Goal: Information Seeking & Learning: Learn about a topic

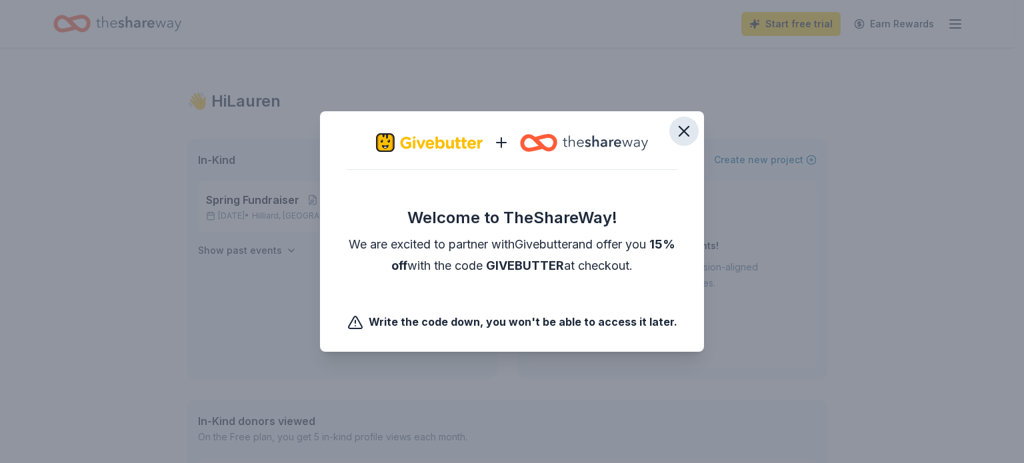
click at [690, 130] on icon "button" at bounding box center [684, 131] width 19 height 19
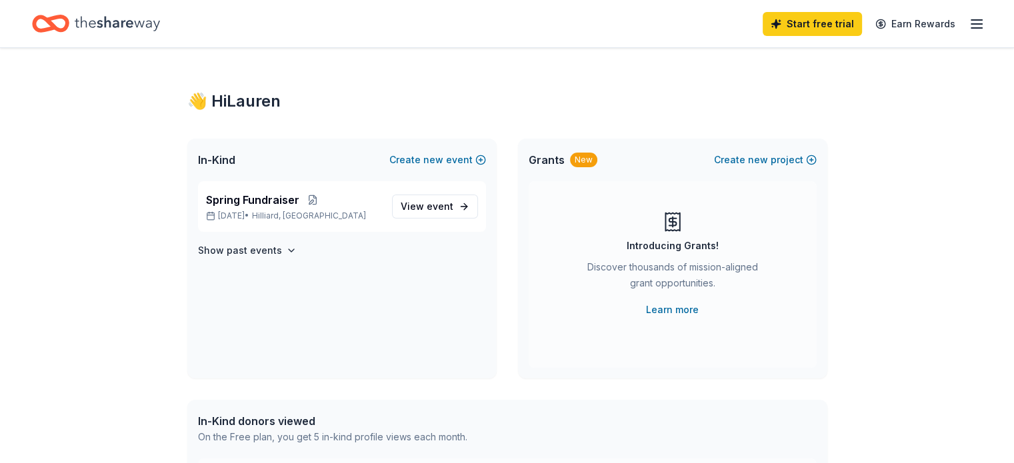
click at [969, 31] on icon "button" at bounding box center [977, 24] width 16 height 16
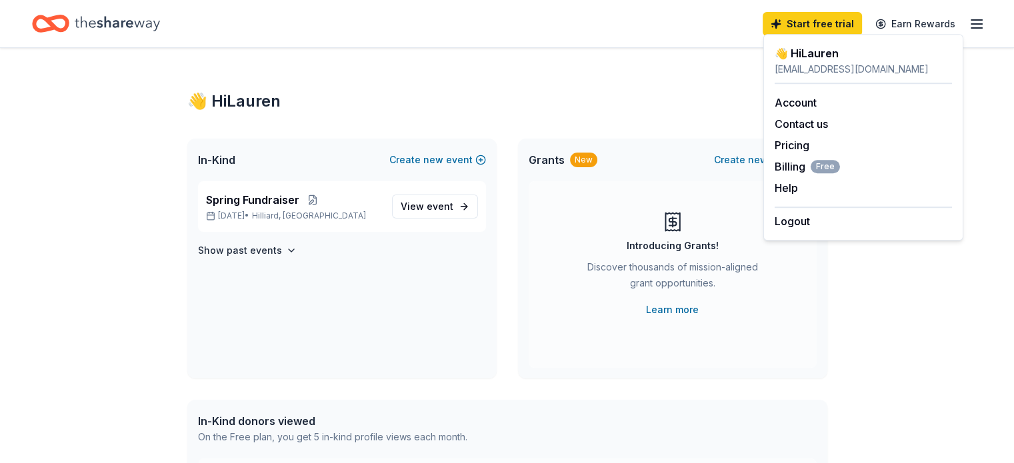
click at [679, 77] on div "👋 Hi Lauren In-Kind Create new event Spring Fundraiser Apr 22, 2026 • Hilliard,…" at bounding box center [507, 424] width 683 height 752
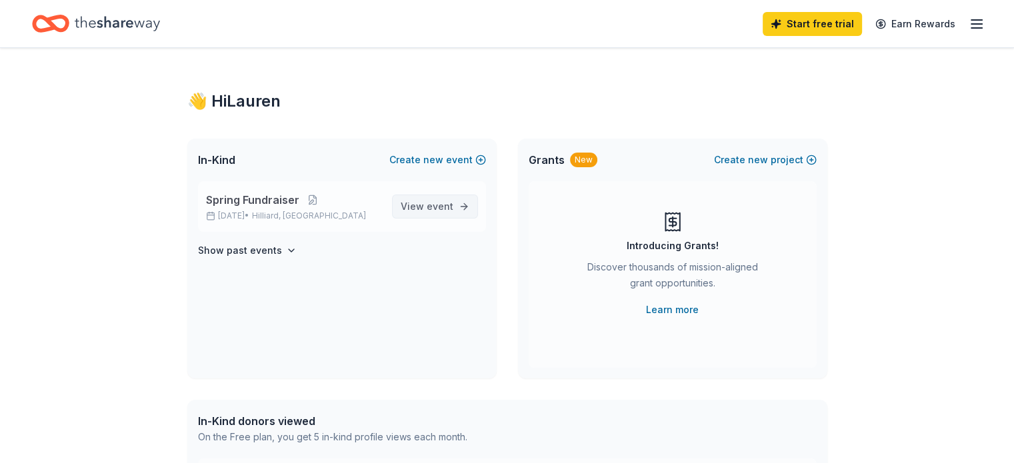
click at [450, 204] on span "event" at bounding box center [440, 206] width 27 height 11
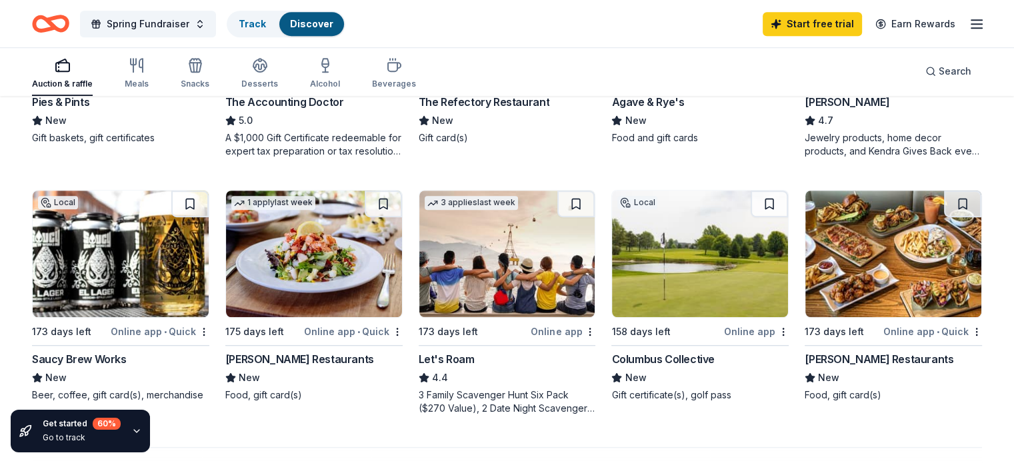
scroll to position [867, 0]
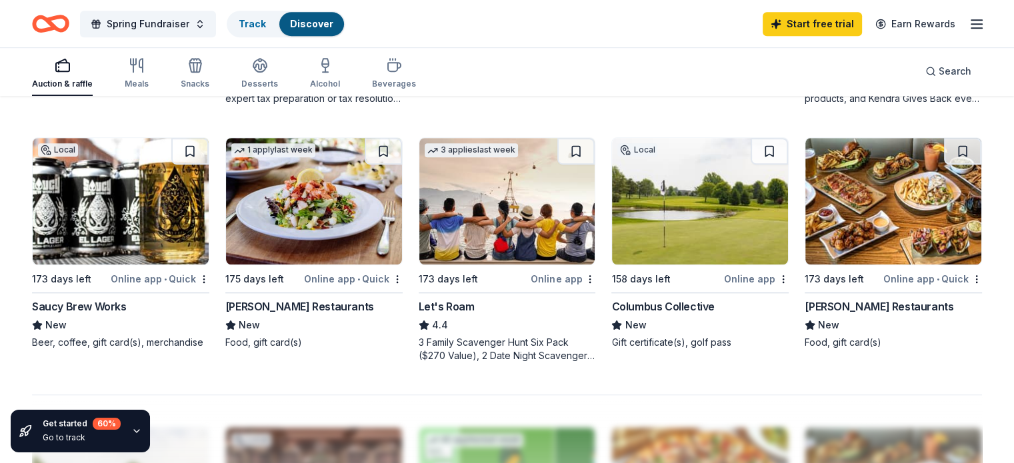
click at [459, 315] on div "Let's Roam" at bounding box center [447, 307] width 56 height 16
click at [149, 79] on div "Meals" at bounding box center [137, 84] width 24 height 11
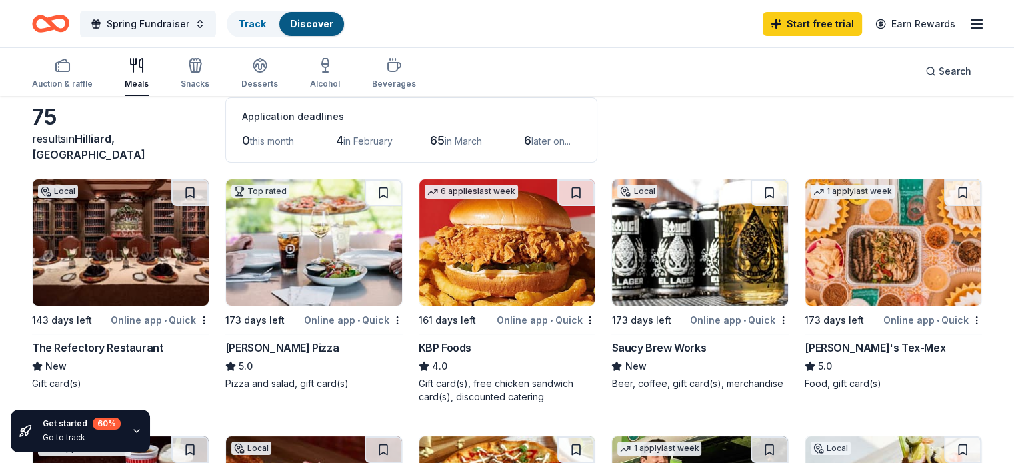
scroll to position [133, 0]
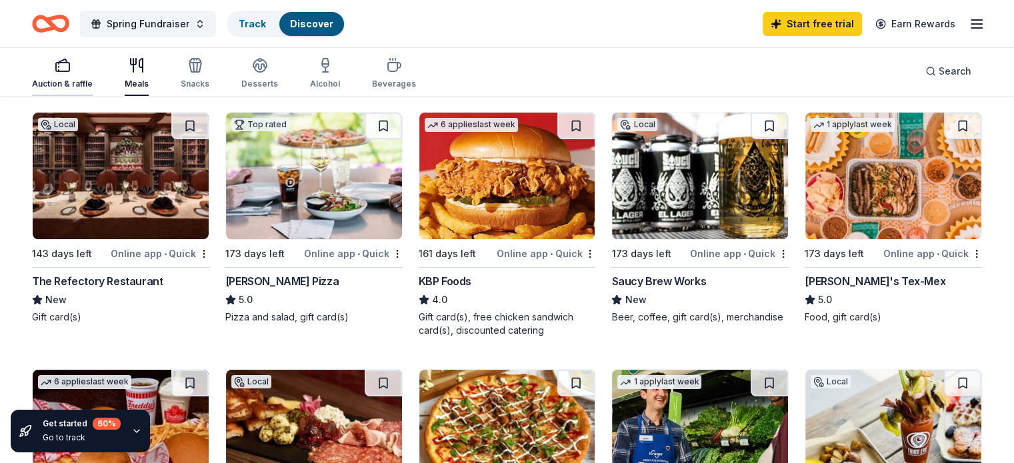
click at [71, 69] on icon "button" at bounding box center [63, 65] width 16 height 16
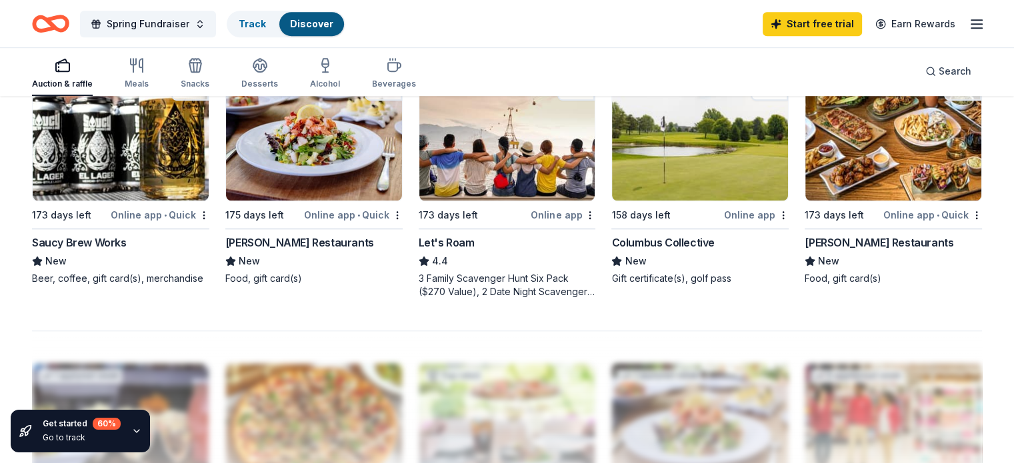
scroll to position [1000, 0]
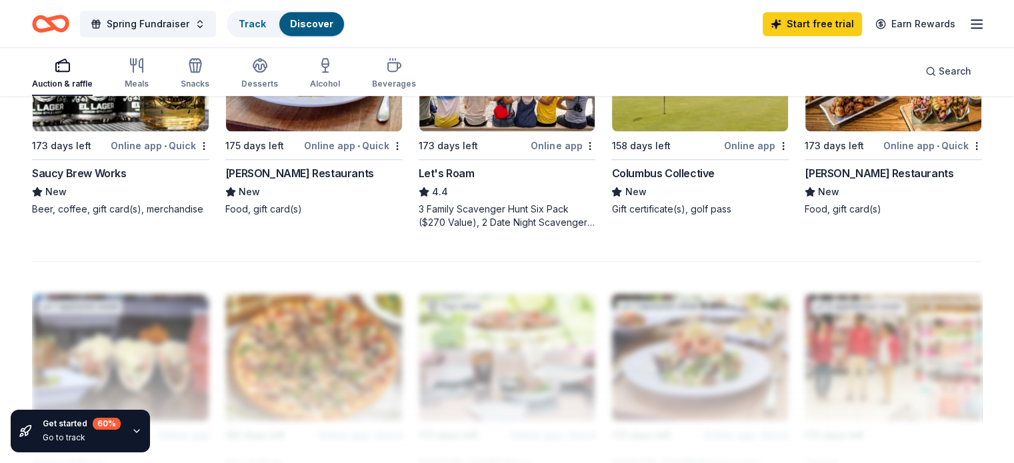
click at [662, 181] on div "Columbus Collective" at bounding box center [662, 173] width 103 height 16
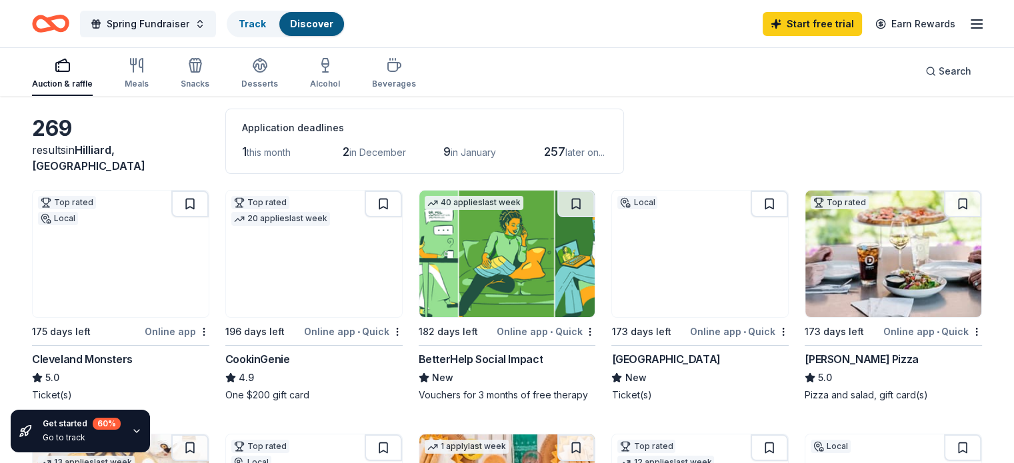
scroll to position [0, 0]
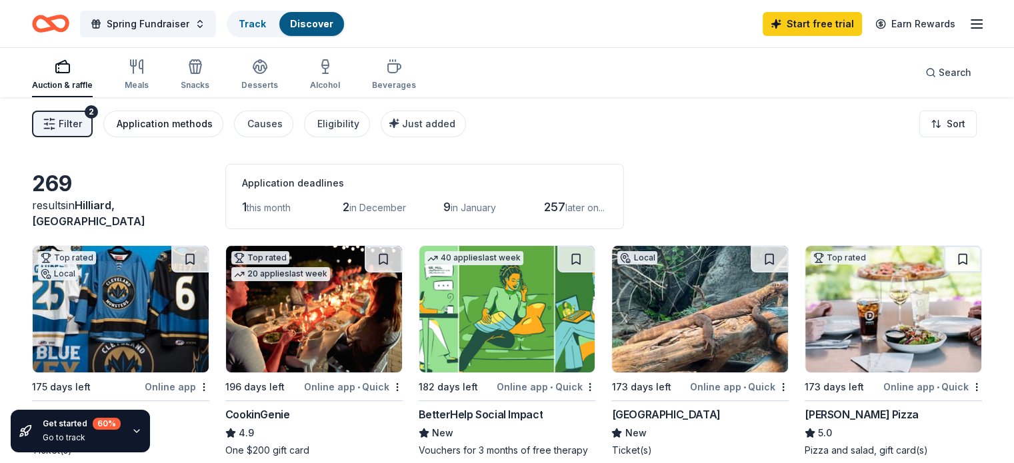
click at [171, 125] on div "Application methods" at bounding box center [165, 124] width 96 height 16
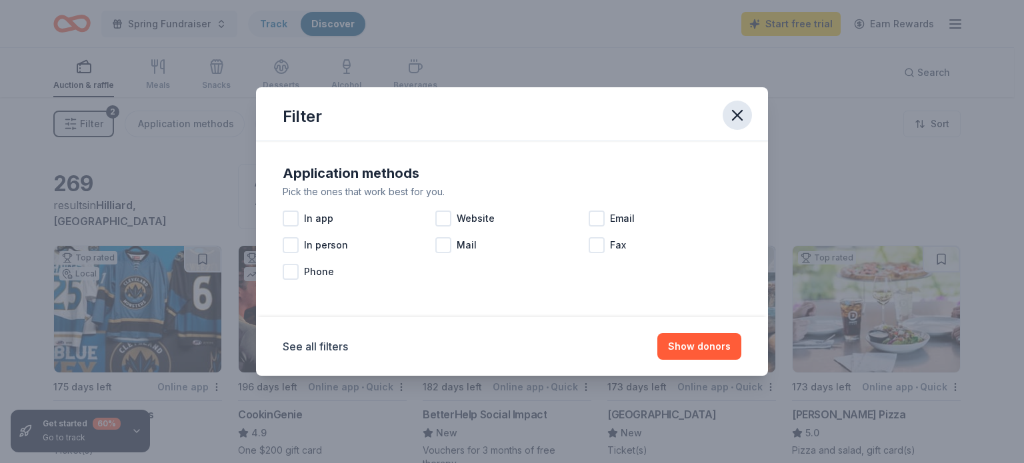
click at [736, 123] on icon "button" at bounding box center [737, 115] width 19 height 19
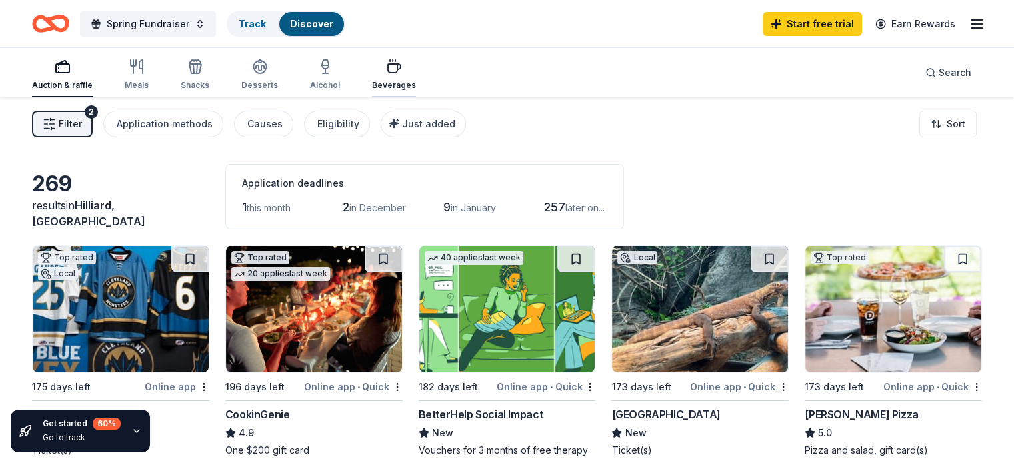
click at [401, 71] on icon "button" at bounding box center [394, 68] width 13 height 9
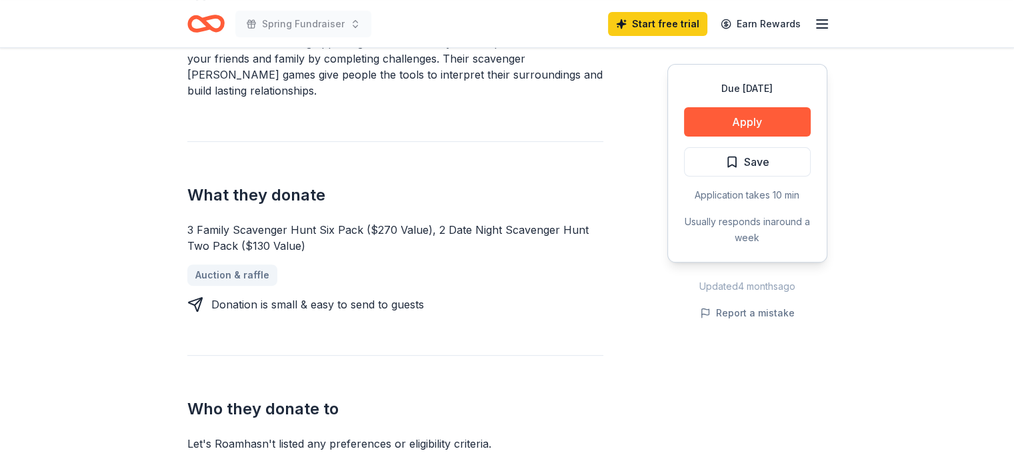
scroll to position [333, 0]
